Goal: Navigation & Orientation: Find specific page/section

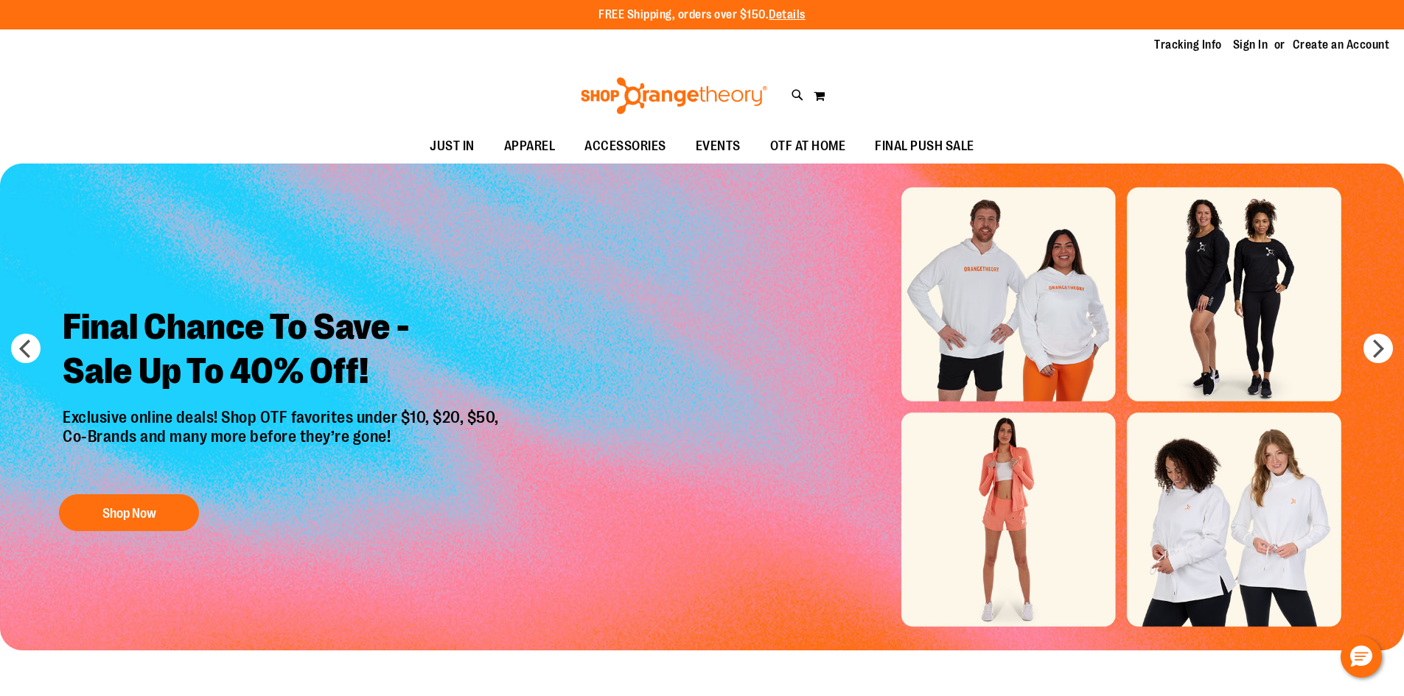
type input "**********"
click at [814, 147] on span "OTF AT HOME" at bounding box center [808, 146] width 76 height 33
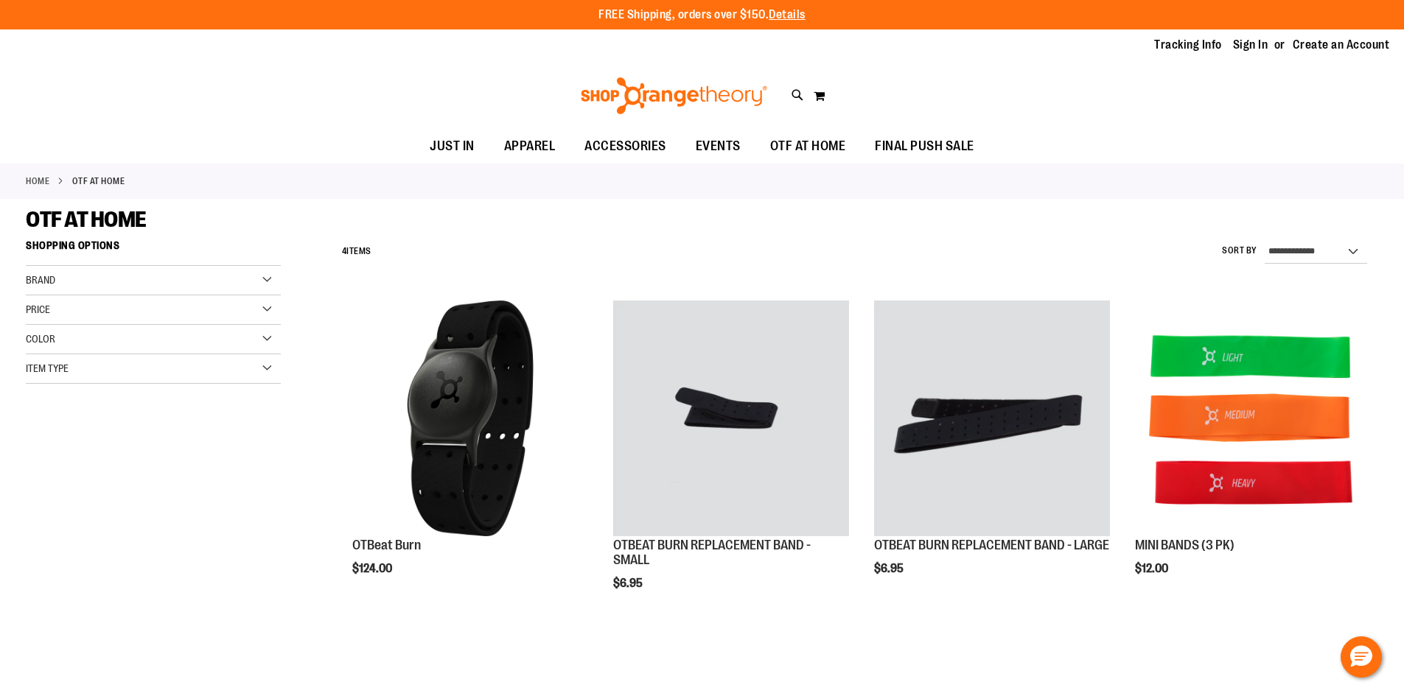
type input "**********"
click at [724, 150] on span "EVENTS" at bounding box center [718, 146] width 45 height 33
